Goal: Task Accomplishment & Management: Manage account settings

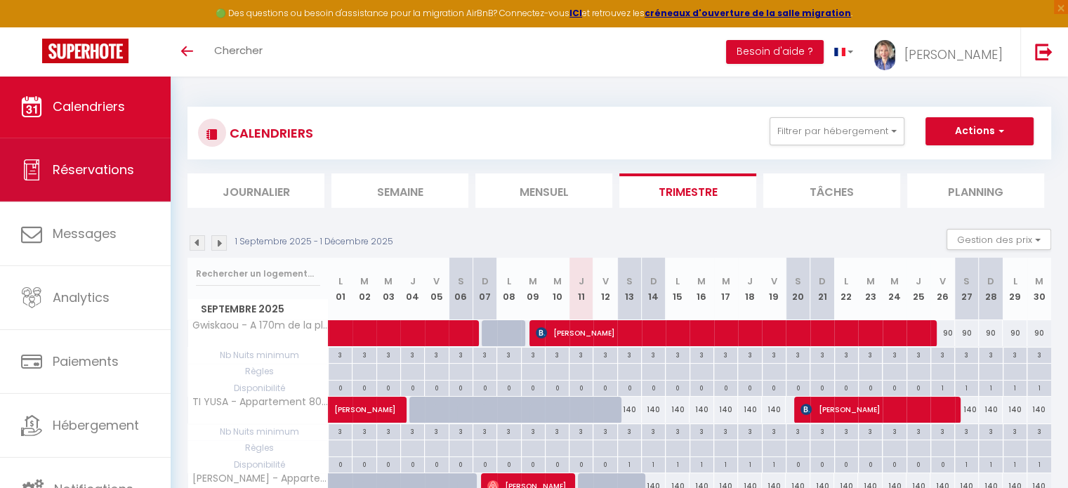
click at [104, 180] on link "Réservations" at bounding box center [85, 169] width 171 height 63
select select "not_cancelled"
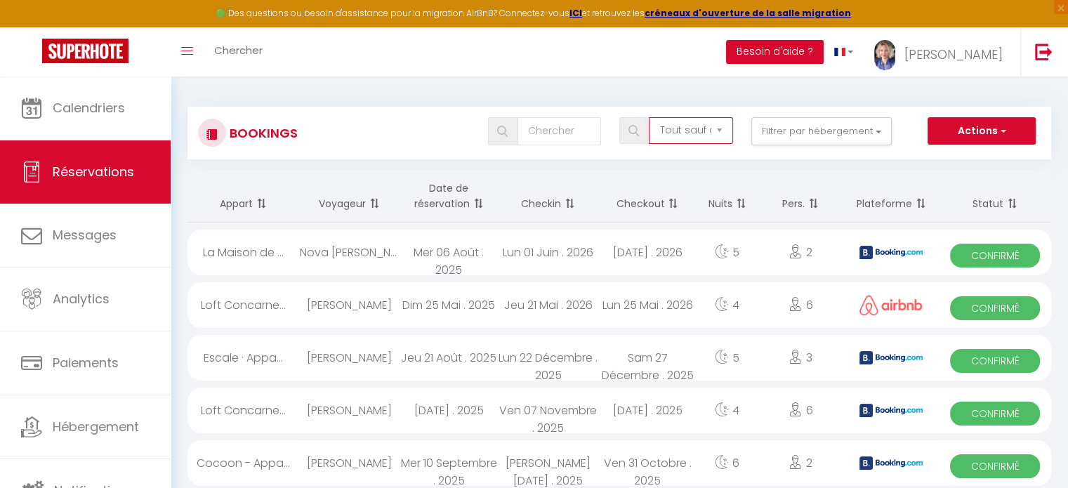
click at [710, 130] on select "Tous les statuts Annulé Confirmé Non Confirmé Tout sauf annulé No Show Request" at bounding box center [691, 130] width 84 height 27
click at [689, 130] on select "Tous les statuts Annulé Confirmé Non Confirmé Tout sauf annulé No Show Request" at bounding box center [691, 130] width 84 height 27
click at [688, 131] on select "Tous les statuts Annulé Confirmé Non Confirmé Tout sauf annulé No Show Request" at bounding box center [691, 130] width 84 height 27
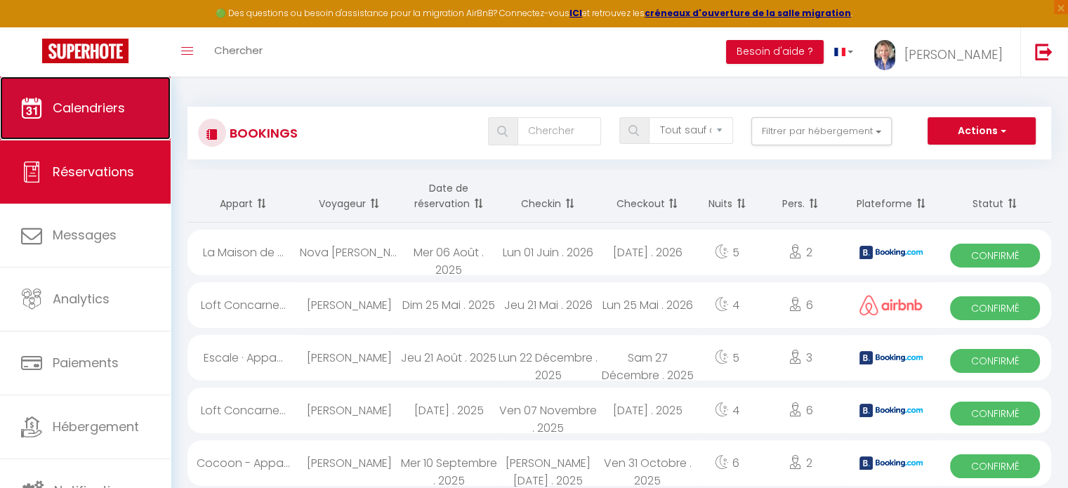
click at [76, 113] on span "Calendriers" at bounding box center [89, 108] width 72 height 18
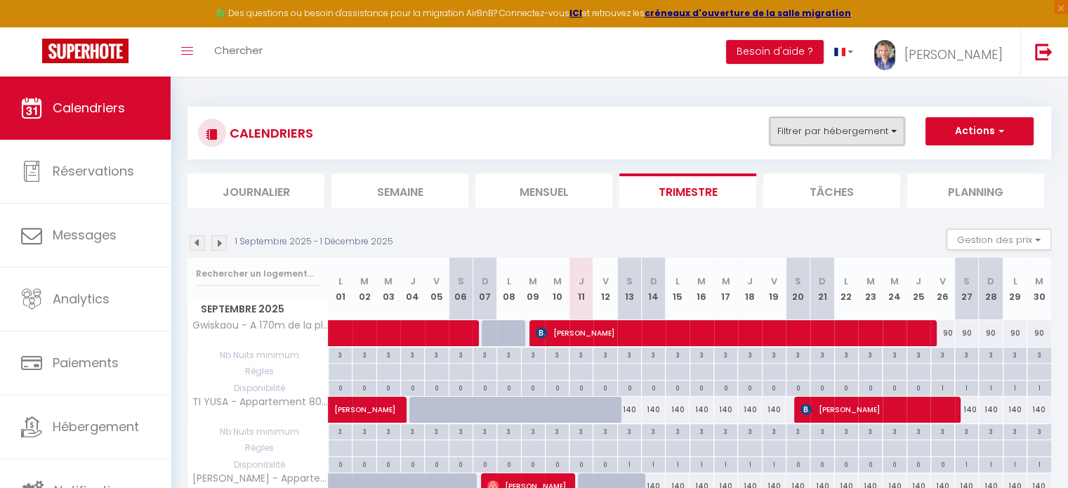
click at [892, 130] on button "Filtrer par hébergement" at bounding box center [836, 131] width 135 height 28
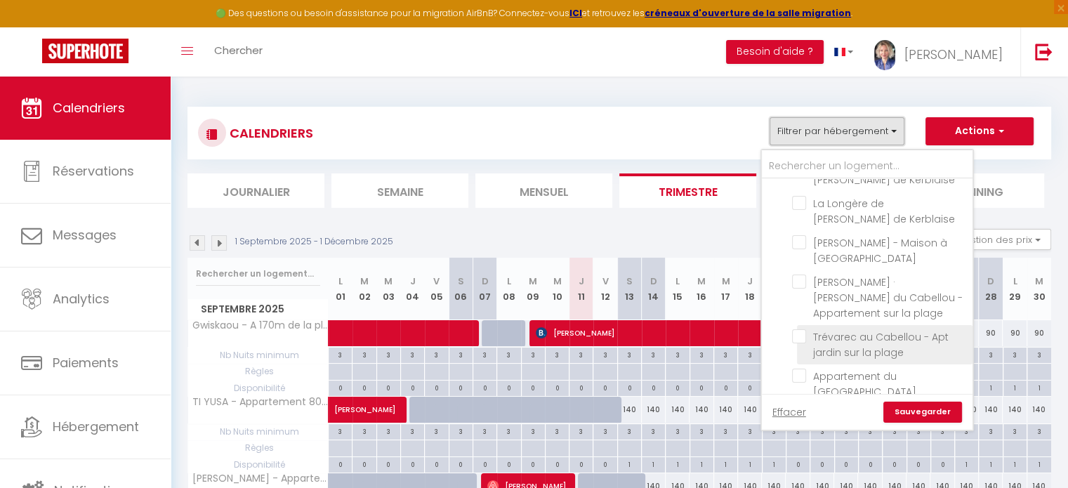
scroll to position [946, 0]
click at [798, 410] on input "La "[PERSON_NAME]", maison du Cabellou face à la mer" at bounding box center [880, 417] width 176 height 14
checkbox input "true"
checkbox input "false"
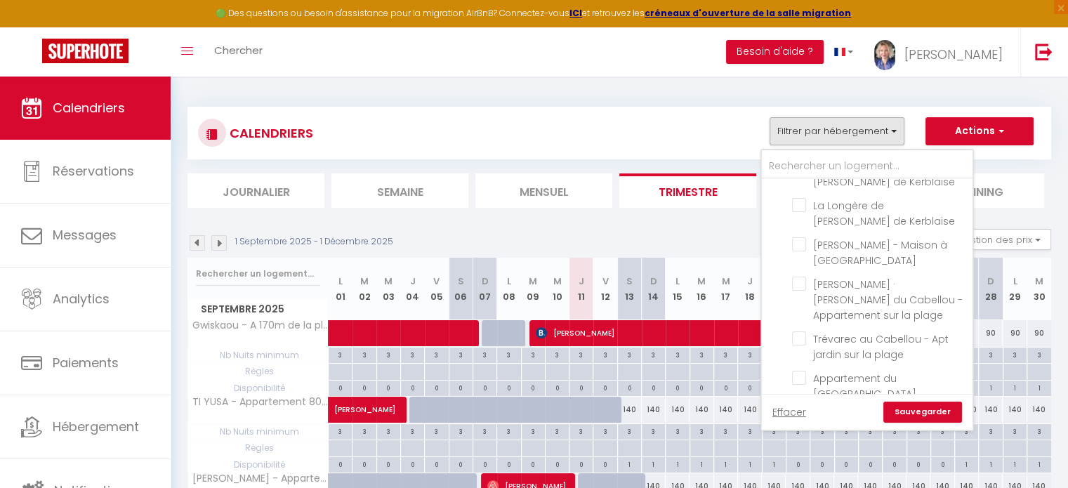
checkbox input "false"
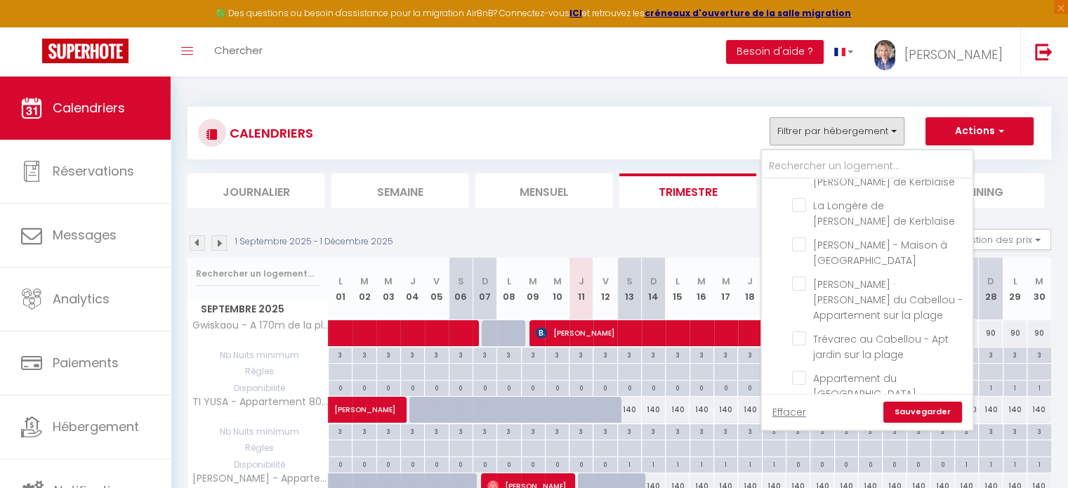
checkbox input "false"
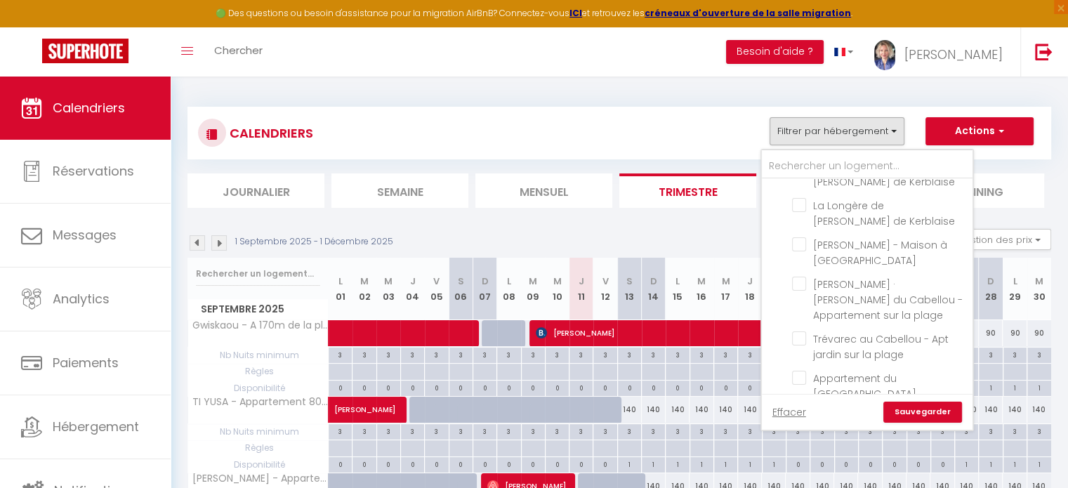
checkbox input "false"
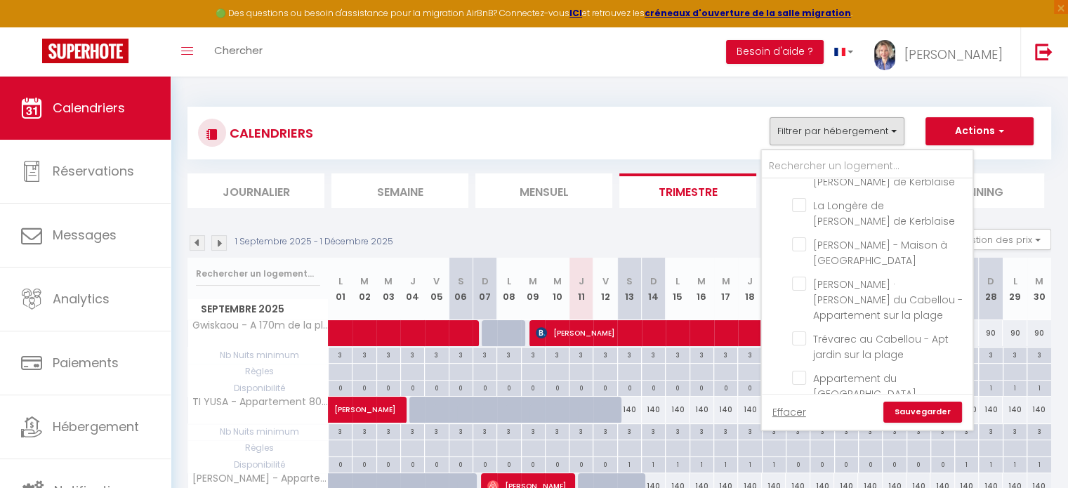
checkbox input "false"
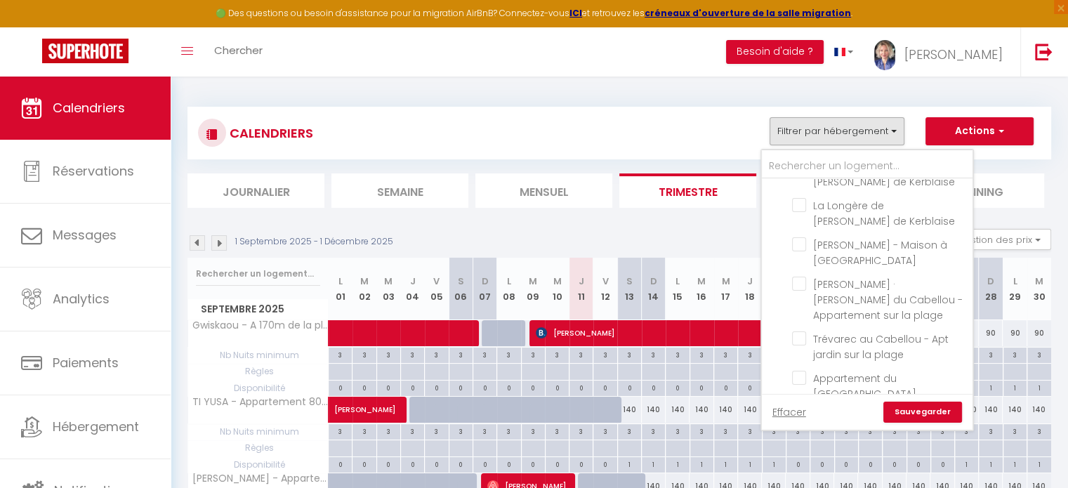
checkbox input "false"
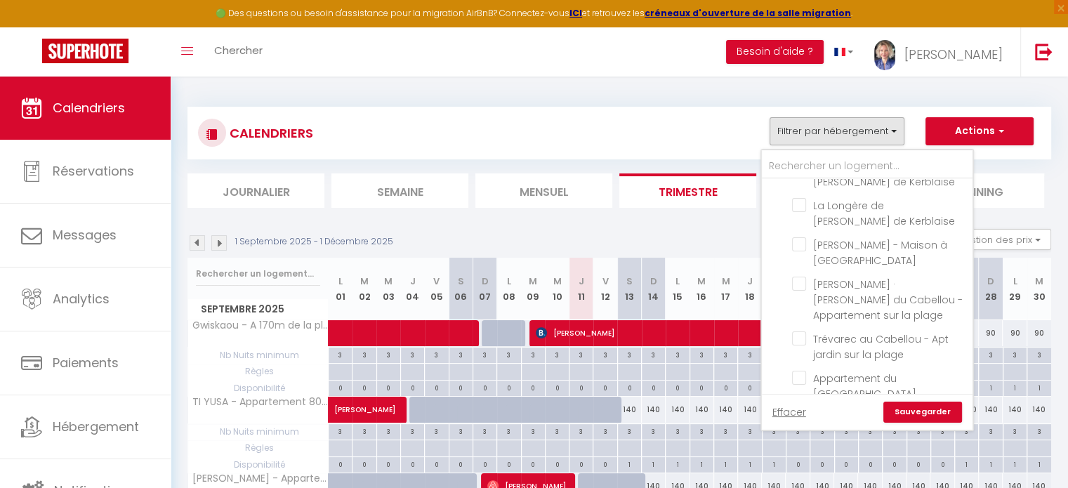
checkbox input "false"
click at [919, 408] on link "Sauvegarder" at bounding box center [922, 412] width 79 height 21
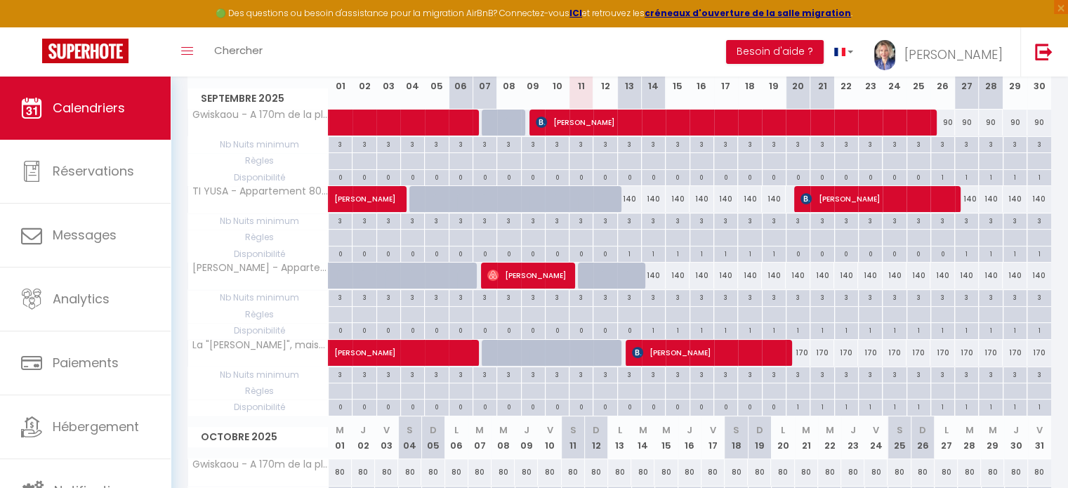
scroll to position [140, 0]
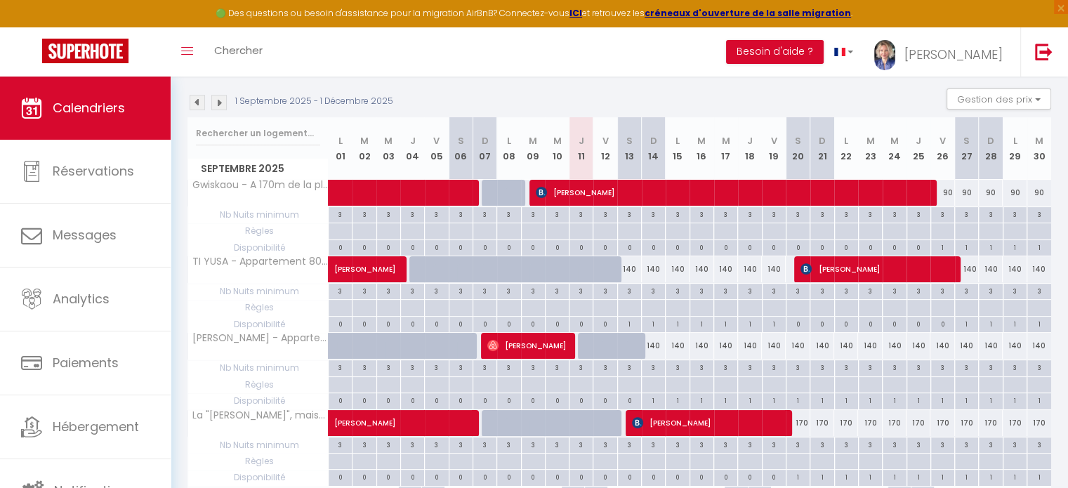
click at [219, 102] on img at bounding box center [218, 102] width 15 height 15
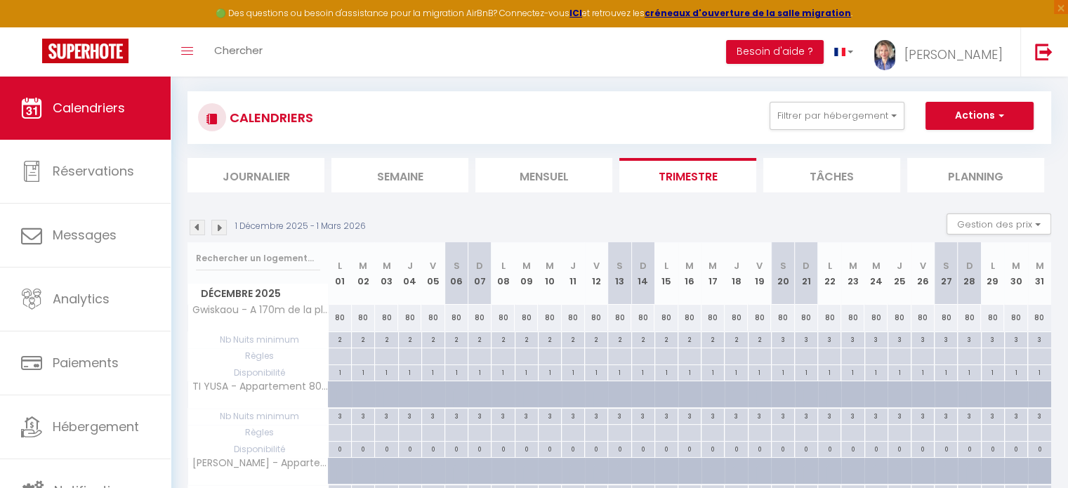
scroll to position [0, 0]
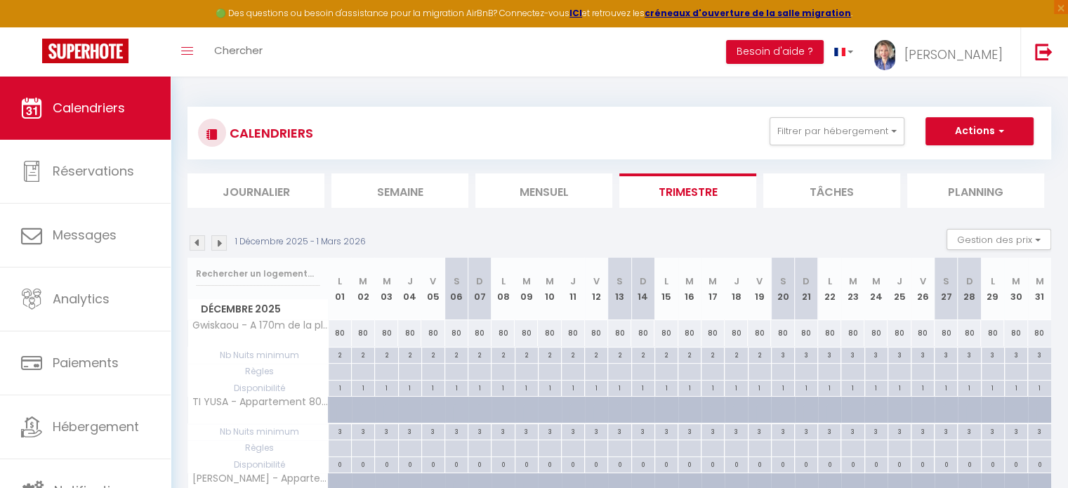
click at [197, 246] on img at bounding box center [197, 242] width 15 height 15
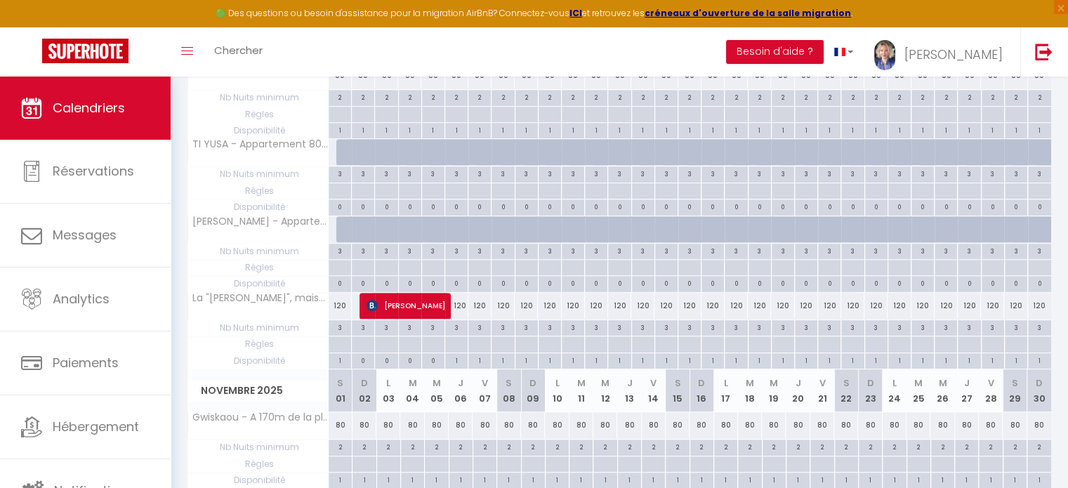
scroll to position [632, 0]
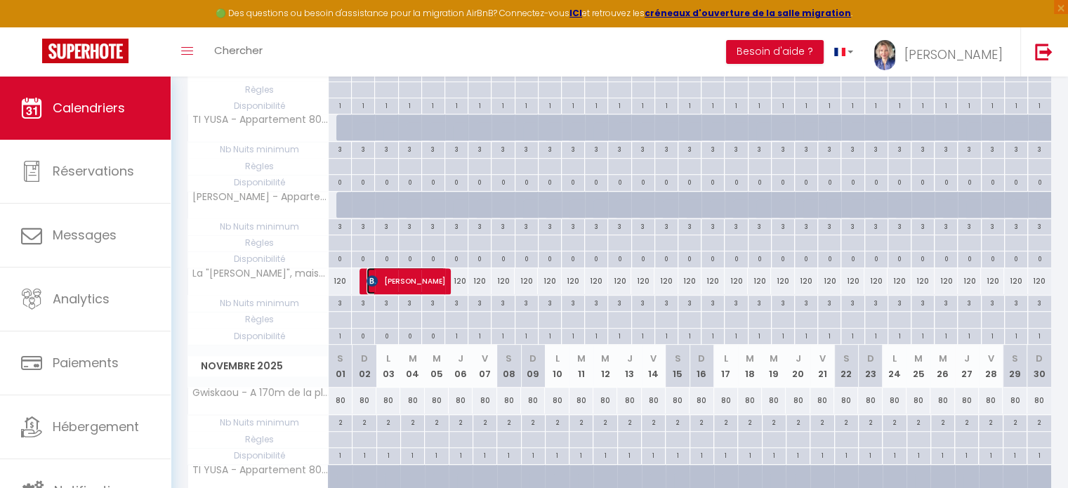
click at [404, 271] on span "[PERSON_NAME]" at bounding box center [405, 280] width 79 height 27
select select "OK"
select select "0"
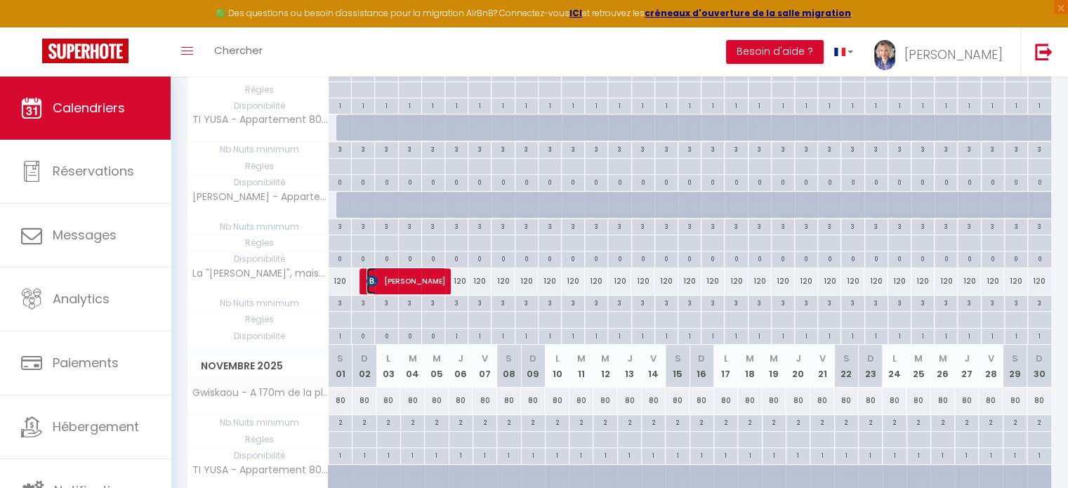
select select "1"
select select
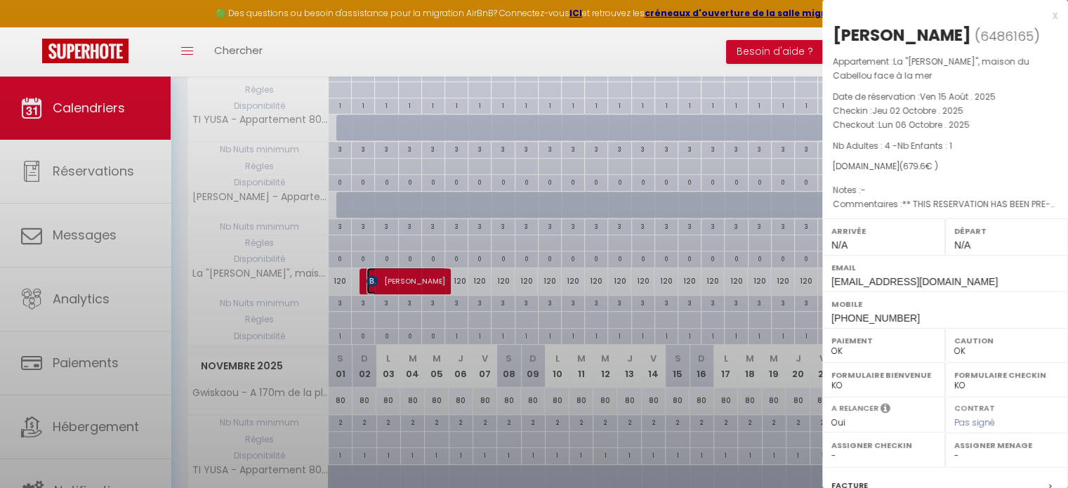
select select "25796"
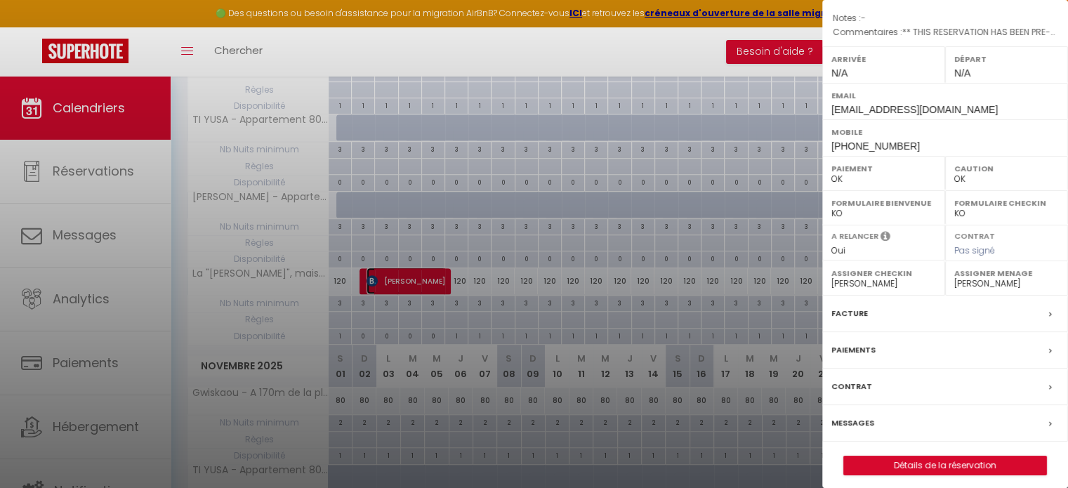
scroll to position [178, 0]
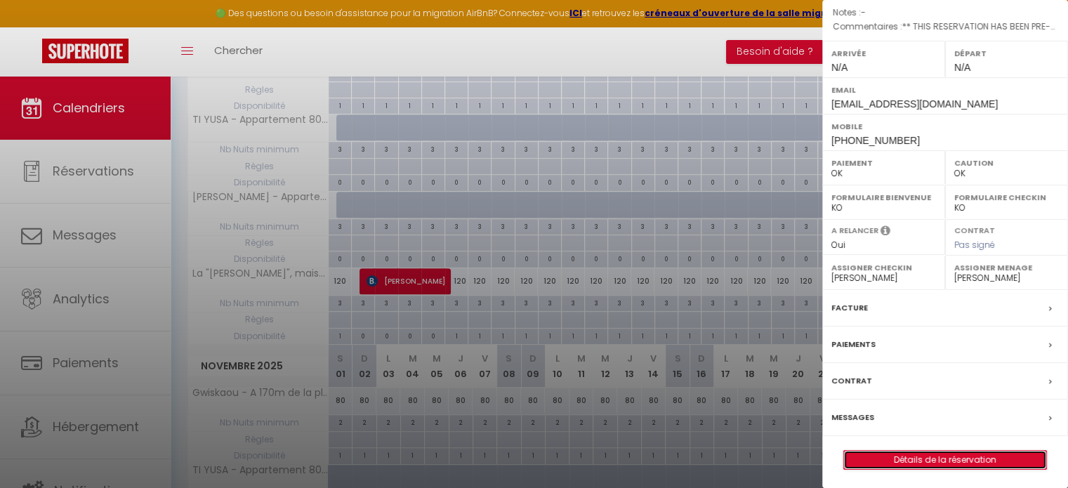
click at [935, 454] on link "Détails de la réservation" at bounding box center [945, 460] width 202 height 18
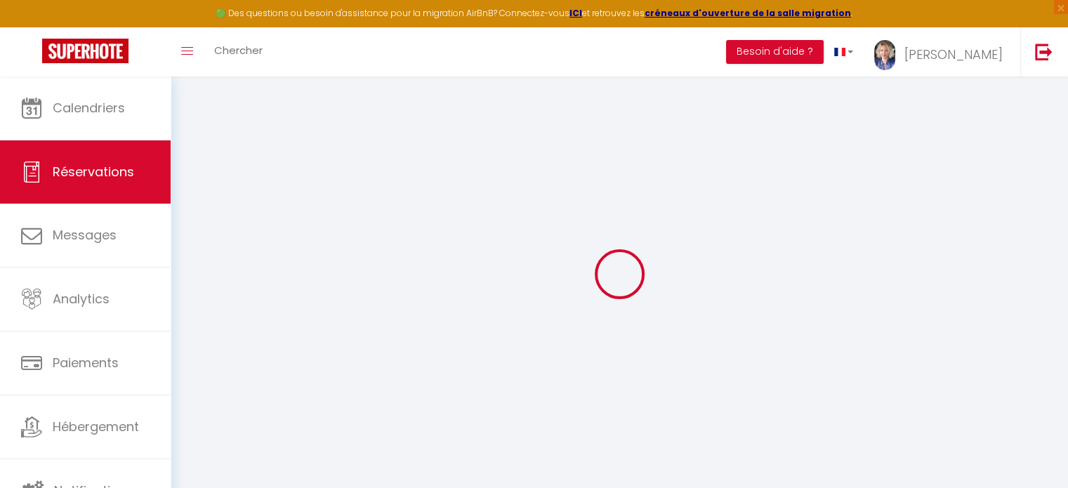
type input "Raffi"
type input "Djendoyan"
type input "[EMAIL_ADDRESS][DOMAIN_NAME]"
type input "[PHONE_NUMBER]"
select select "FR"
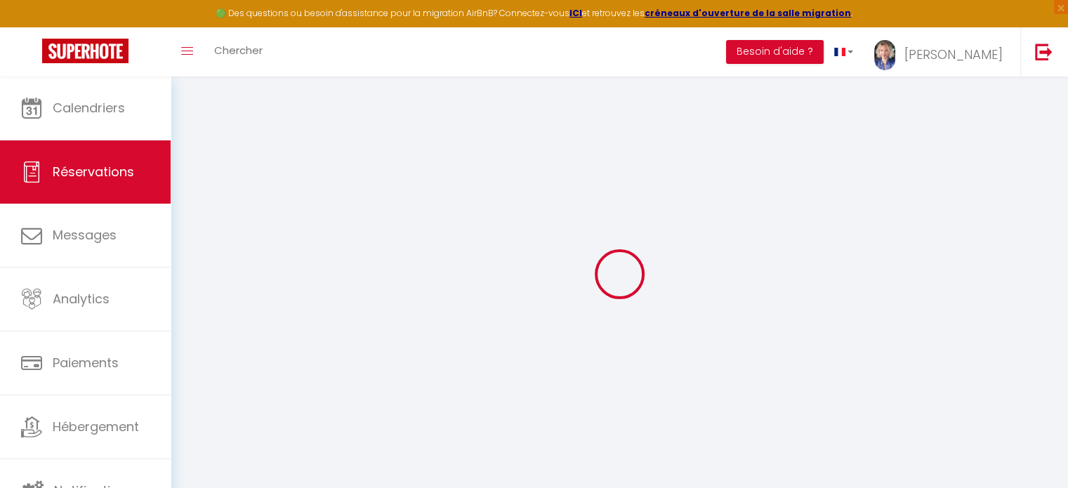
type input "97.8"
type input "9.51"
select select "58993"
select select "1"
select select
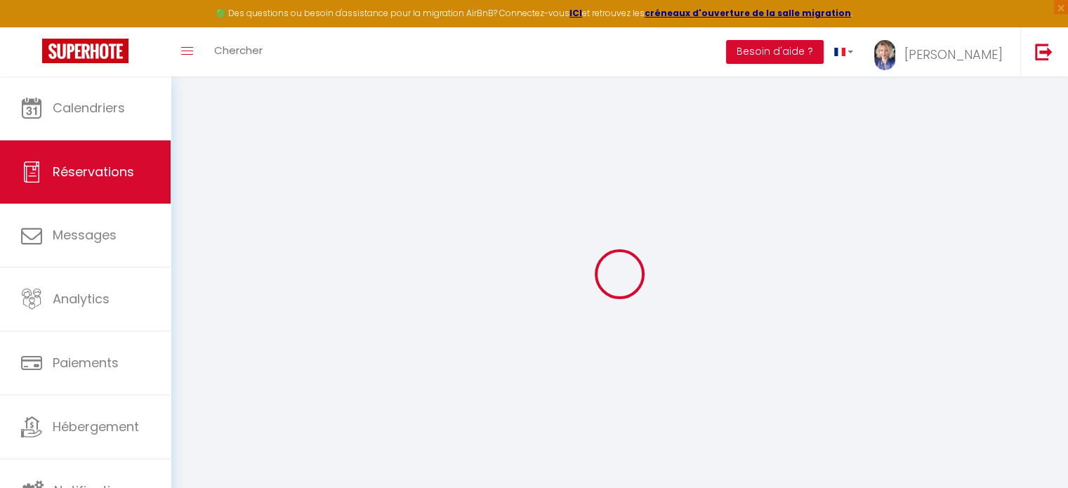
select select
type input "4"
type input "1"
select select "12"
select select "15"
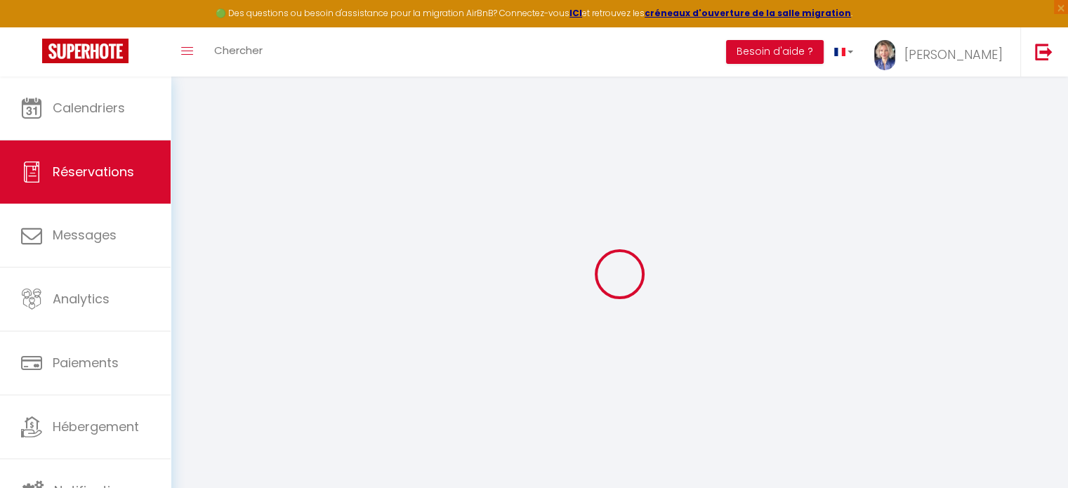
type input "552"
checkbox input "false"
type input "0"
select select "2"
type input "100"
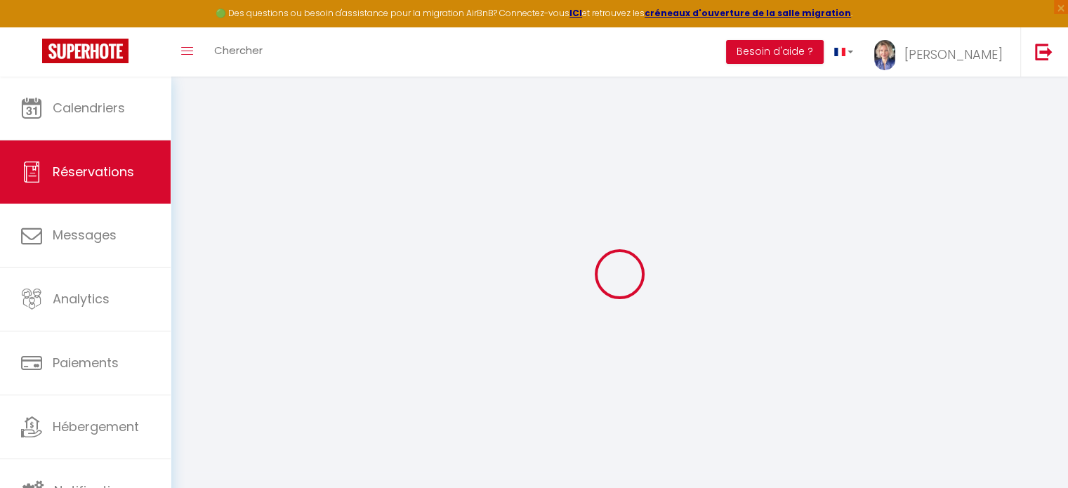
type input "0"
select select
checkbox input "false"
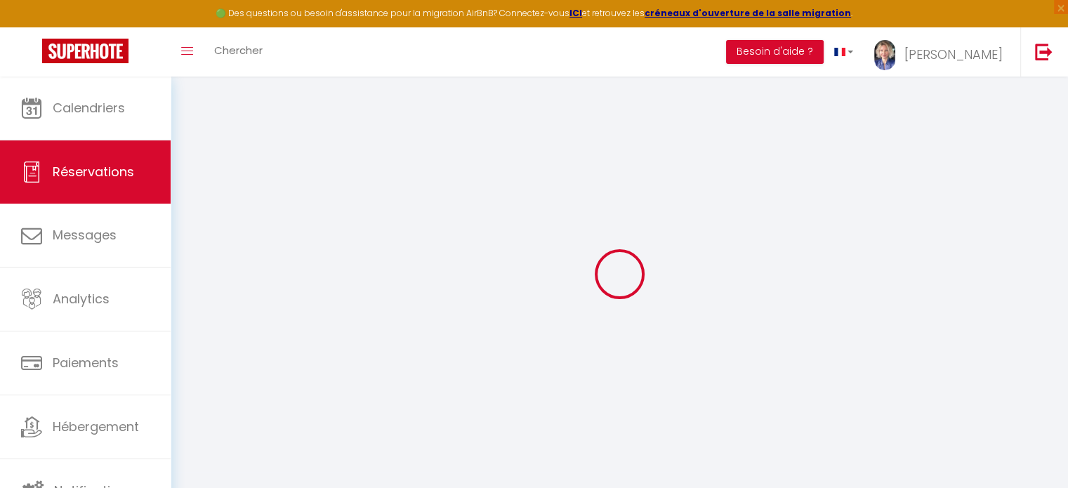
select select
checkbox input "false"
select select
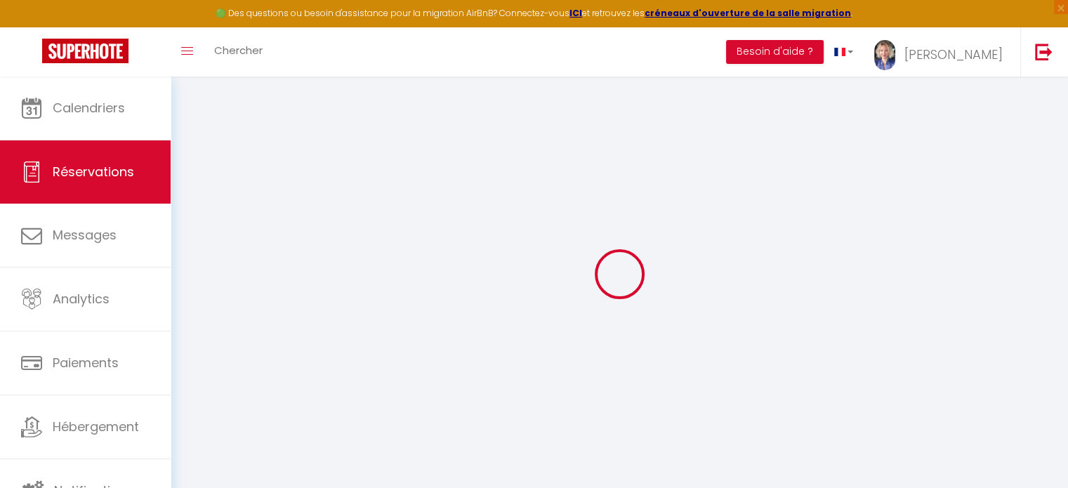
checkbox input "false"
select select
checkbox input "false"
type textarea "** THIS RESERVATION HAS BEEN PRE-PAID ** BOOKING NOTE : Payment charge is EUR 9…"
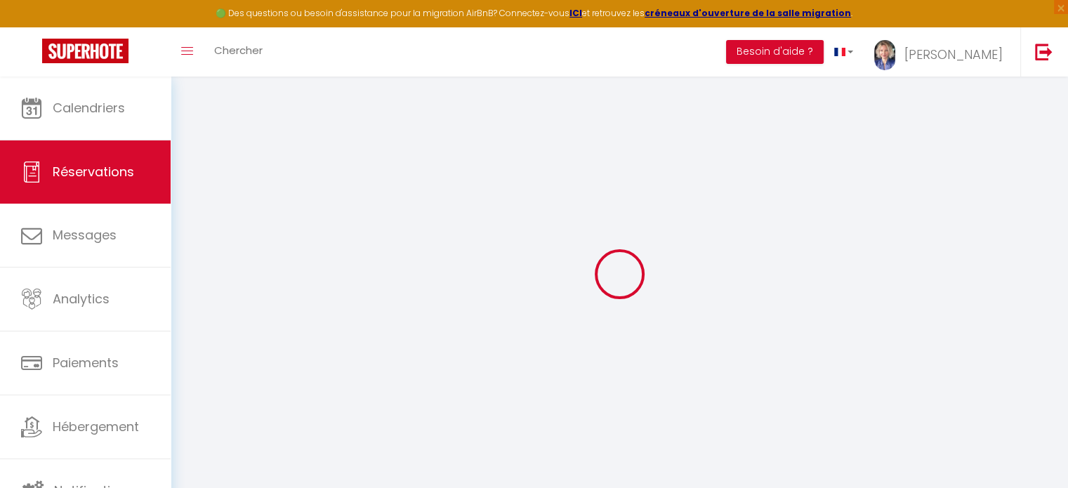
type input "100"
type input "27.6"
select select
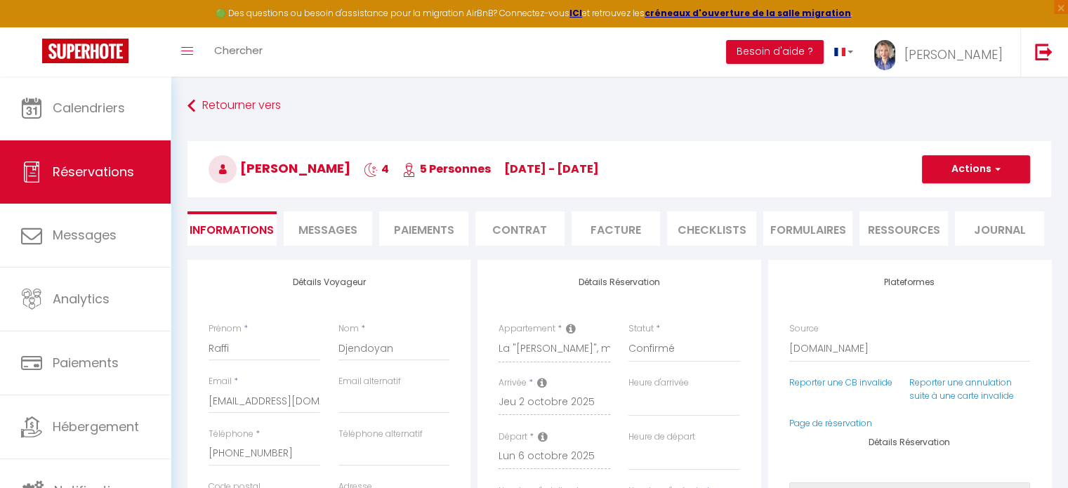
checkbox input "false"
select select
click at [623, 230] on li "Facture" at bounding box center [615, 228] width 89 height 34
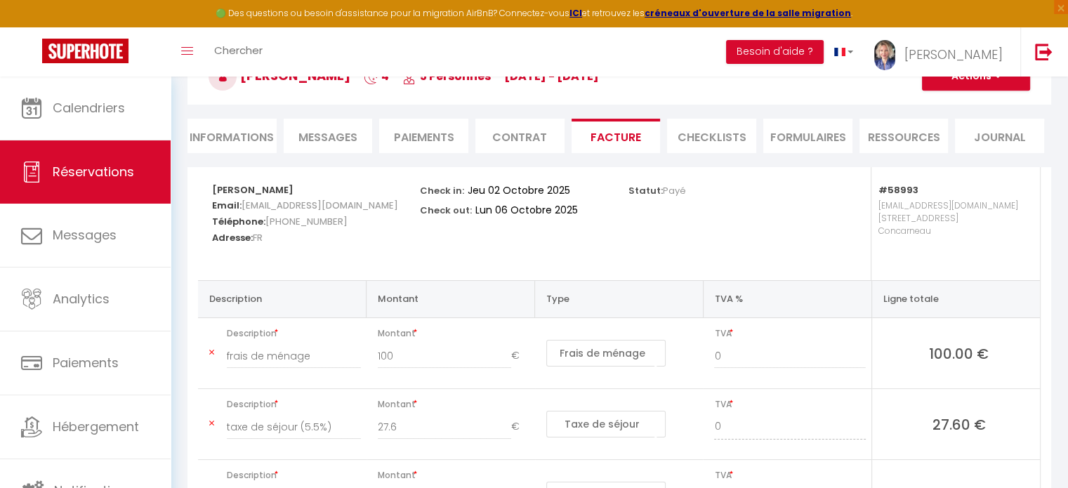
scroll to position [229, 0]
